Goal: Navigation & Orientation: Find specific page/section

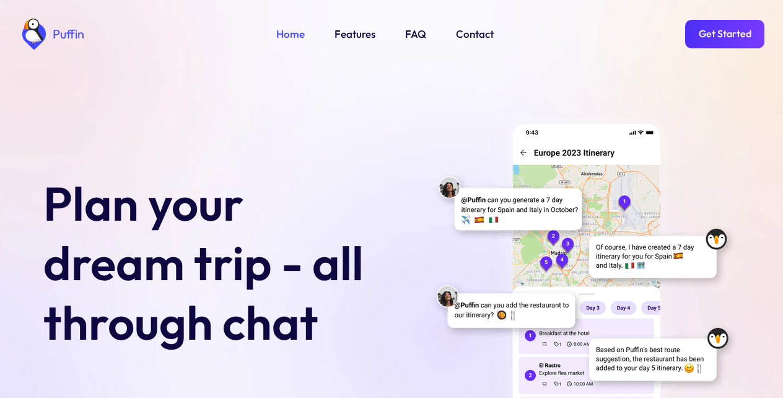
click at [724, 32] on link "Get Started" at bounding box center [724, 34] width 79 height 28
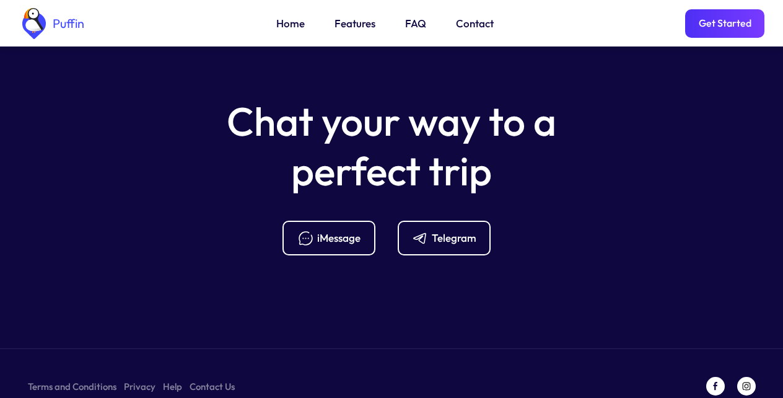
scroll to position [4910, 0]
click at [352, 22] on link "Features" at bounding box center [355, 23] width 41 height 16
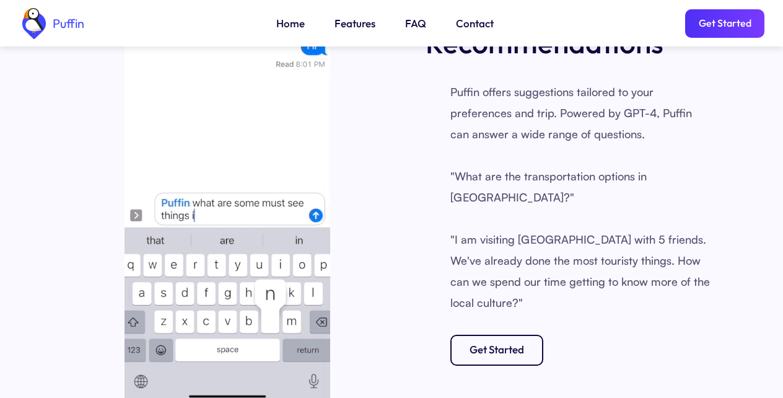
scroll to position [1815, 0]
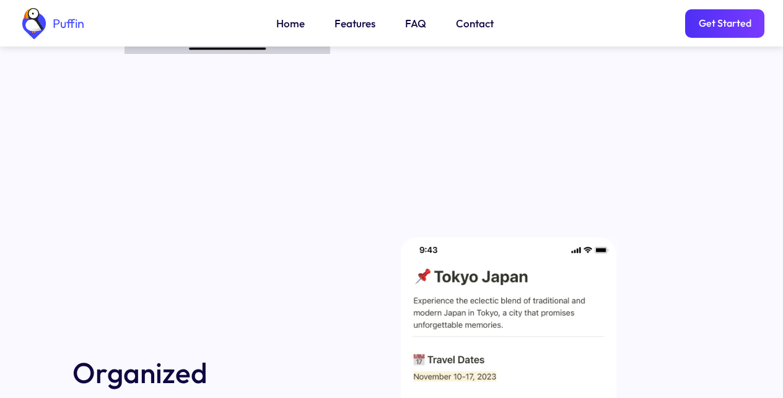
click at [724, 23] on link "Get Started" at bounding box center [724, 23] width 79 height 28
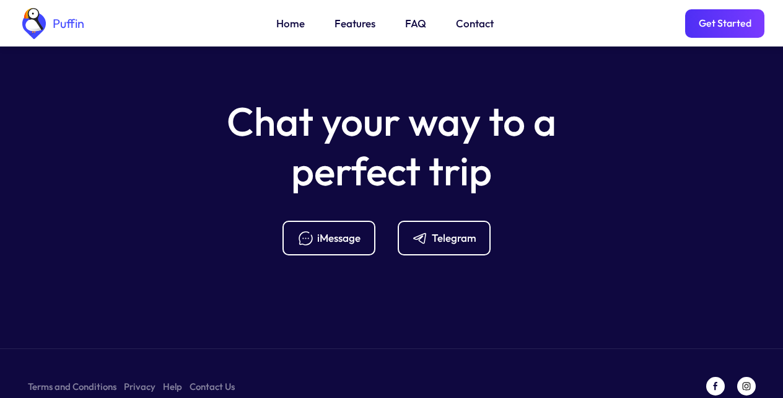
scroll to position [4910, 0]
click at [411, 23] on link "FAQ" at bounding box center [415, 23] width 21 height 16
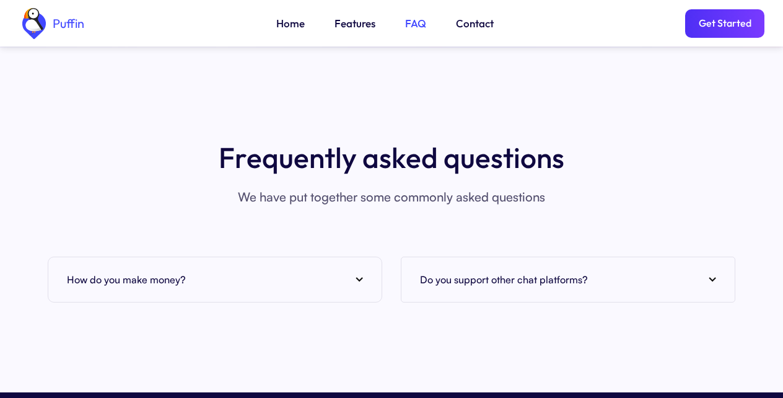
scroll to position [4519, 0]
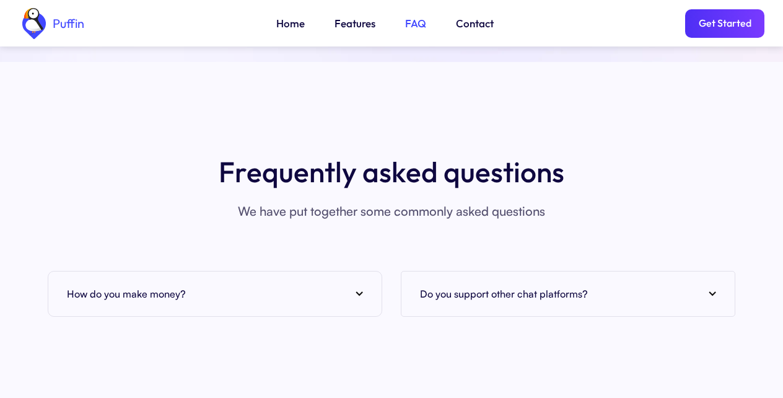
click at [355, 284] on div "How do you make money?" at bounding box center [215, 293] width 296 height 19
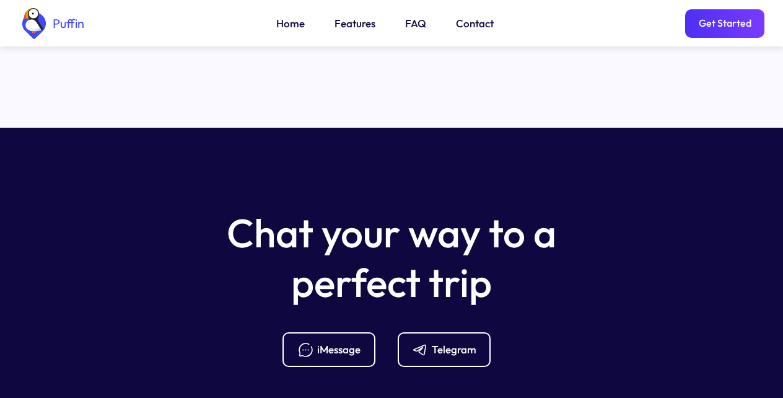
scroll to position [4989, 0]
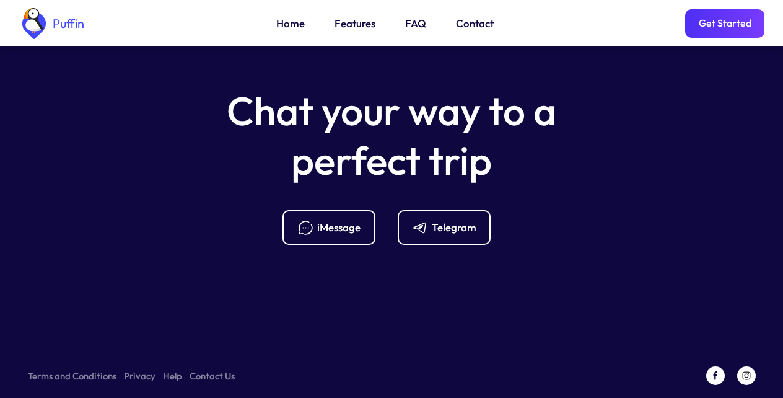
click at [168, 368] on link "Help" at bounding box center [172, 375] width 19 height 15
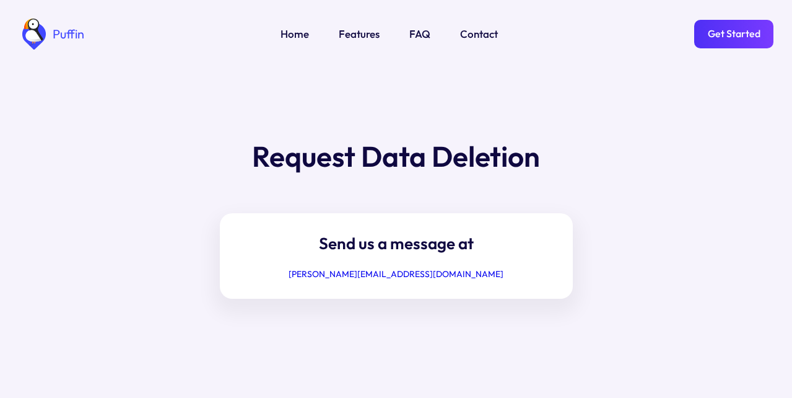
click at [724, 32] on link "Get Started" at bounding box center [733, 34] width 79 height 28
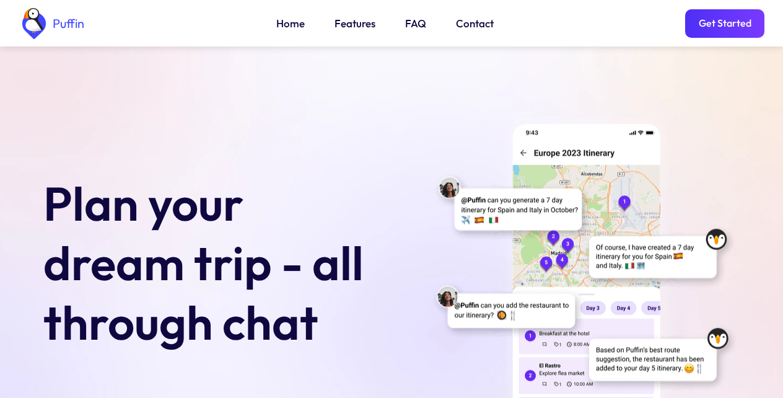
scroll to position [4910, 0]
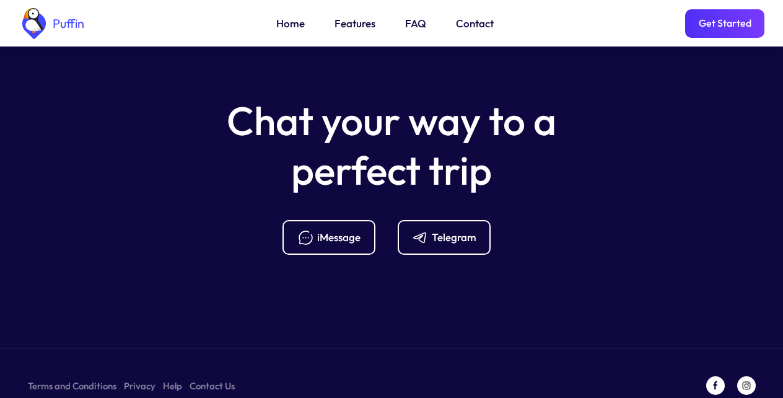
click at [437, 230] on div "Telegram" at bounding box center [454, 237] width 45 height 14
